Goal: Information Seeking & Learning: Understand process/instructions

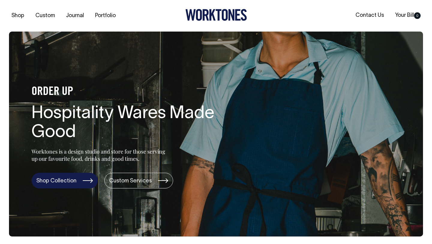
click at [79, 180] on link "Shop Collection" at bounding box center [64, 180] width 66 height 16
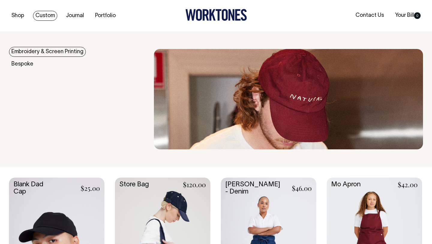
click at [44, 15] on link "Custom" at bounding box center [45, 16] width 24 height 10
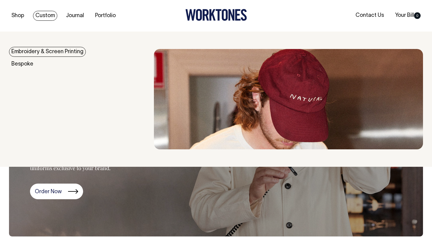
click at [38, 52] on link "Embroidery & Screen Printing" at bounding box center [47, 52] width 77 height 10
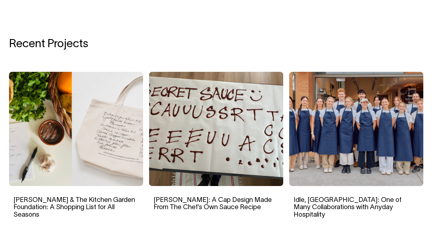
scroll to position [703, 0]
